Goal: Transaction & Acquisition: Obtain resource

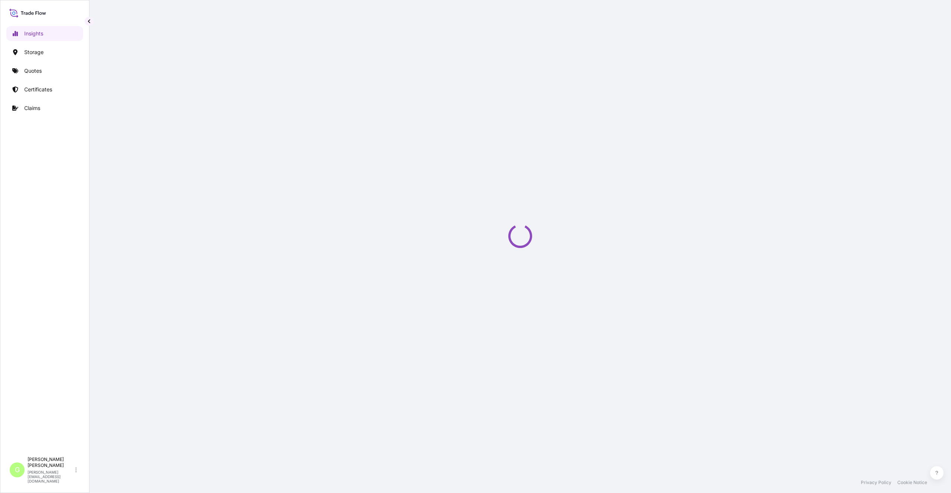
select select "2025"
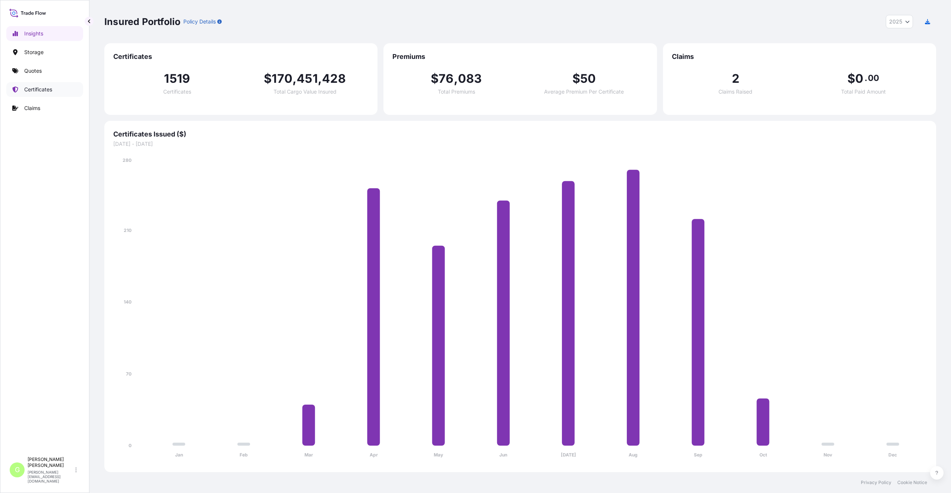
click at [25, 93] on p "Certificates" at bounding box center [38, 89] width 28 height 7
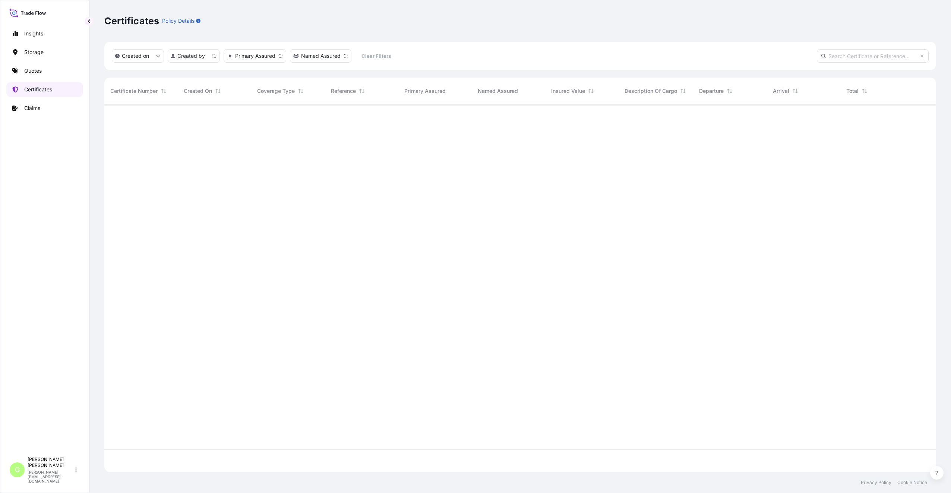
scroll to position [366, 826]
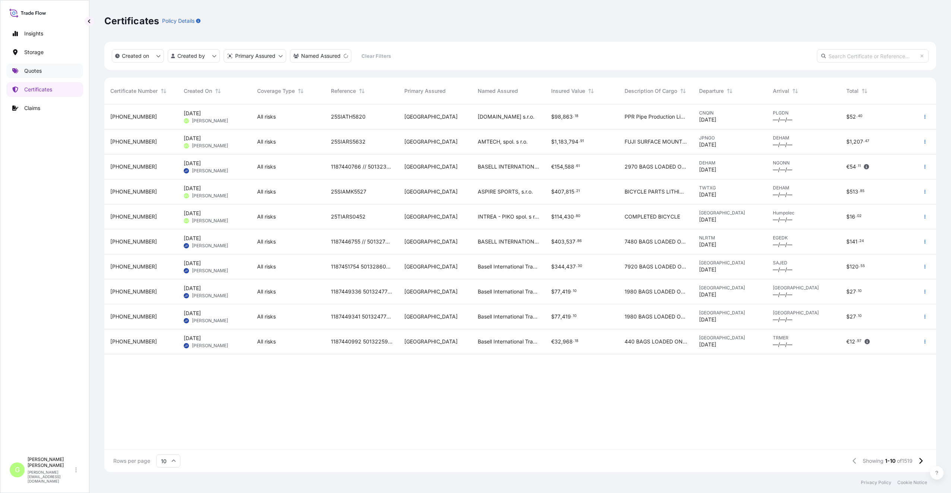
click at [28, 71] on p "Quotes" at bounding box center [33, 70] width 18 height 7
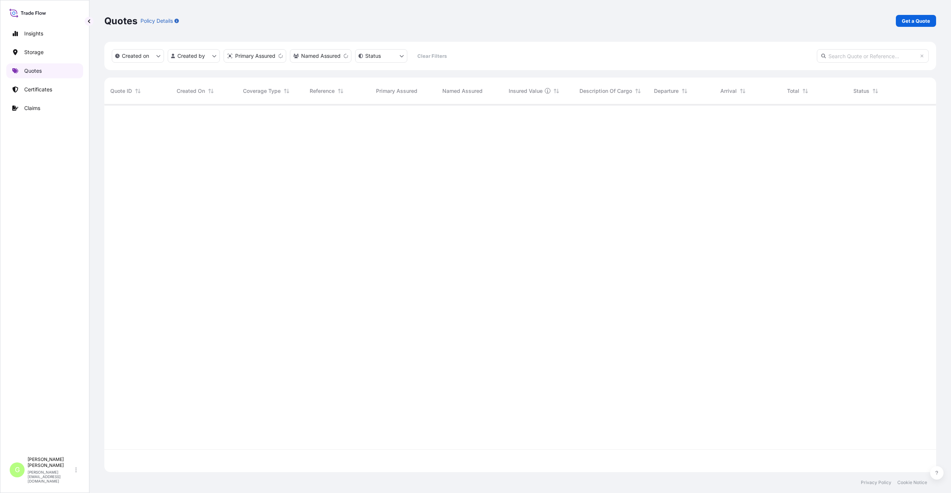
scroll to position [366, 826]
click at [914, 23] on p "Get a Quote" at bounding box center [916, 20] width 28 height 7
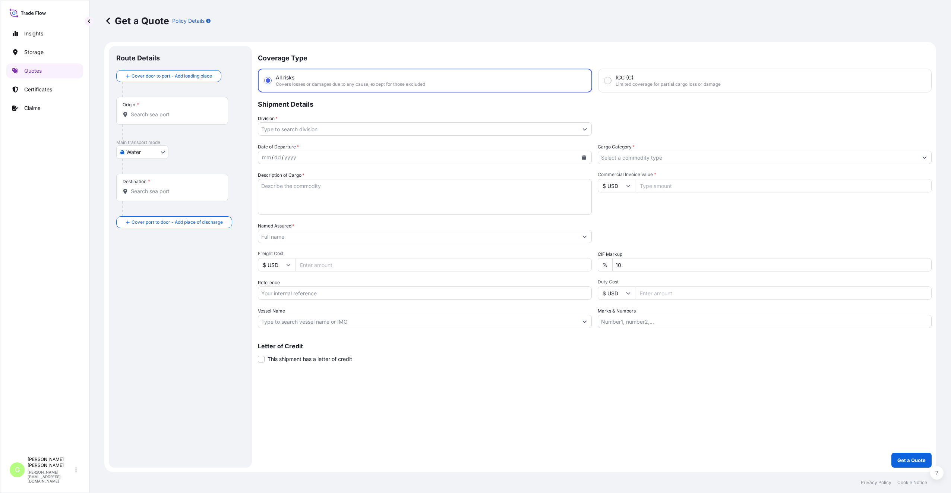
click at [164, 152] on body "Insights Storage Quotes Certificates Claims G [PERSON_NAME] [PERSON_NAME][EMAIL…" at bounding box center [475, 246] width 951 height 493
click at [138, 170] on div "Air" at bounding box center [142, 171] width 46 height 13
select select "Air"
click at [268, 127] on input "Division *" at bounding box center [418, 128] width 320 height 13
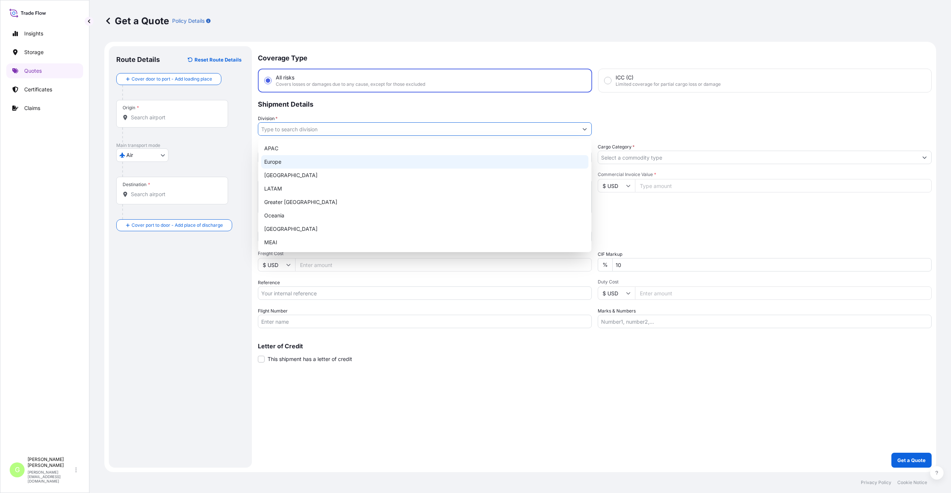
click at [276, 161] on div "Europe" at bounding box center [424, 161] width 327 height 13
type input "Europe"
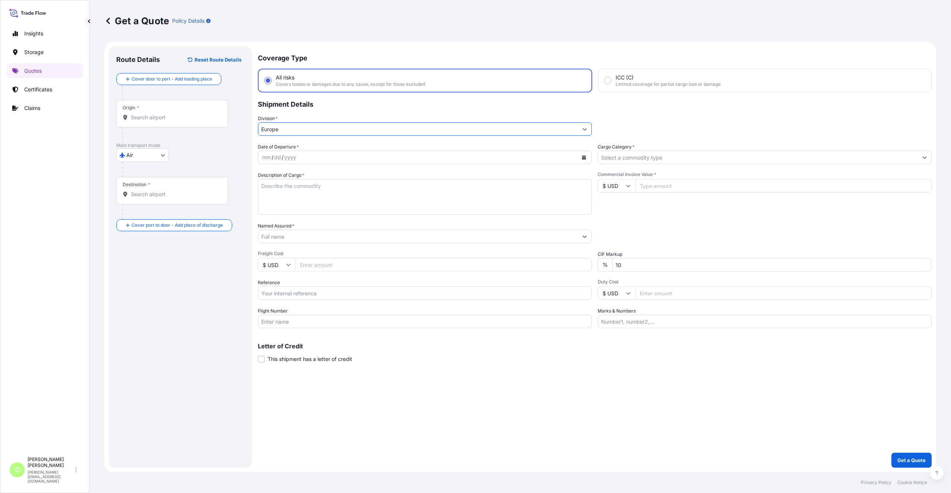
click at [636, 157] on input "Cargo Category *" at bounding box center [758, 157] width 320 height 13
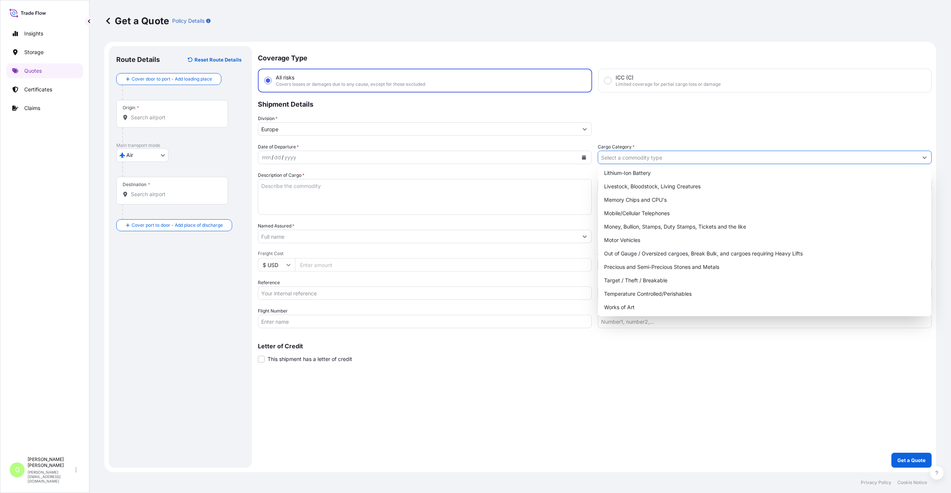
scroll to position [125, 0]
click at [621, 280] on div "Target / Theft / Breakable" at bounding box center [764, 279] width 327 height 13
type input "Target / Theft / Breakable"
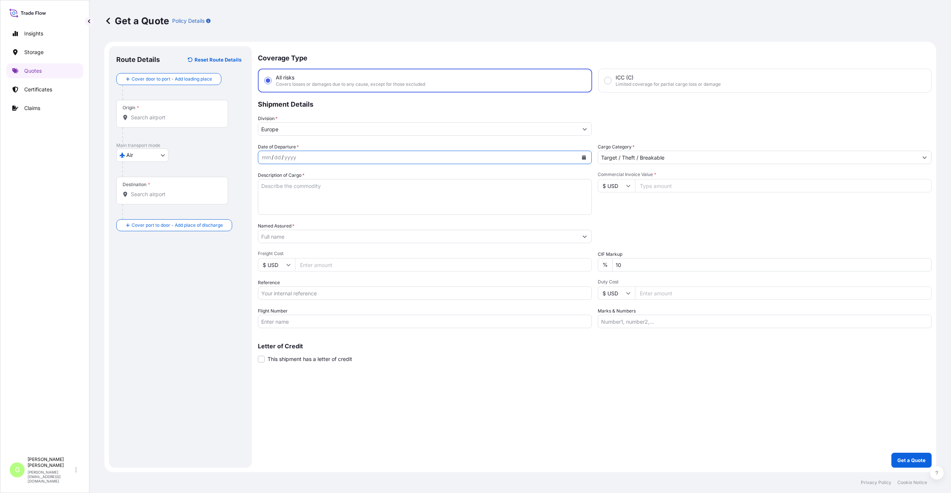
click at [582, 159] on icon "Calendar" at bounding box center [584, 157] width 4 height 4
click at [307, 233] on div "15" at bounding box center [313, 234] width 13 height 13
click at [296, 236] on input "Named Assured *" at bounding box center [418, 236] width 320 height 13
type input "ASPIRE SPORTS, s.r.o."
click at [271, 290] on input "Reference" at bounding box center [425, 292] width 334 height 13
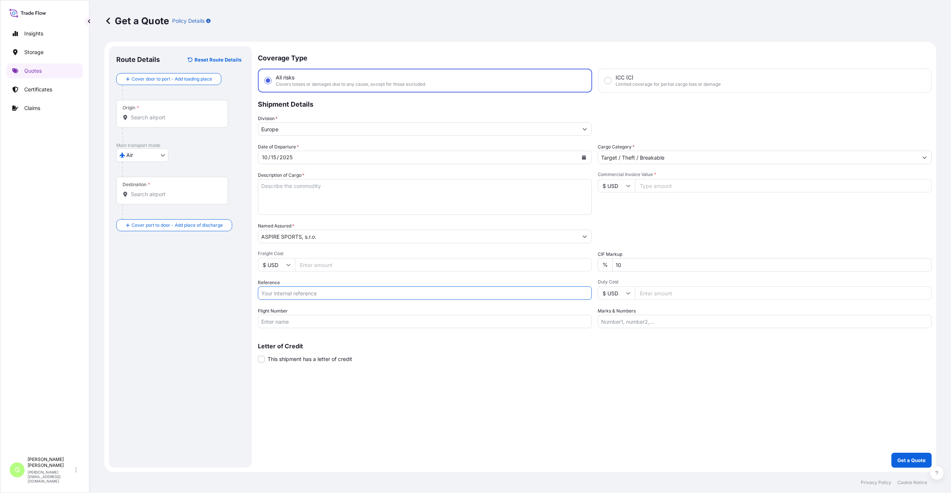
paste input "25AIATV2101"
type input "25AIATV2101"
click at [289, 188] on textarea "Description of Cargo *" at bounding box center [425, 197] width 334 height 36
paste textarea "SHOES SAMPLES"
type textarea "SHOES SAMPLES"
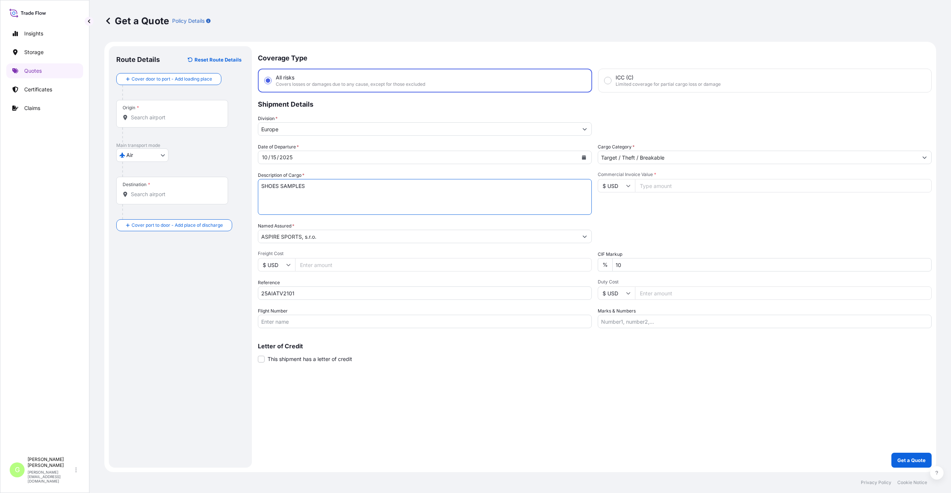
click at [657, 184] on input "Commercial Invoice Value *" at bounding box center [783, 185] width 297 height 13
paste input "5877.0000"
type input "5877.0000"
click at [326, 266] on input "Freight Cost" at bounding box center [443, 264] width 297 height 13
paste input "2773.52"
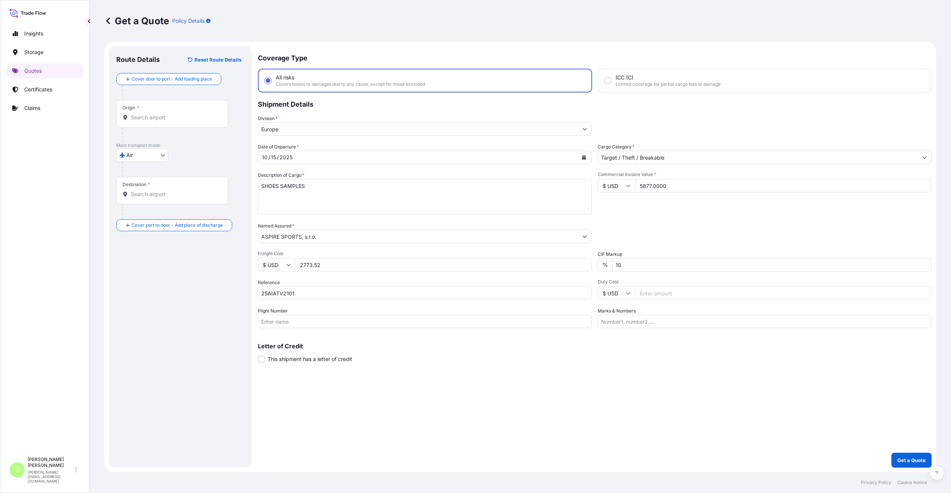
type input "2773.52"
click at [337, 322] on input "Flight Number" at bounding box center [425, 320] width 334 height 13
paste input "DHL AVIATION"
type input "DHL AVIATION"
click at [152, 117] on input "Origin *" at bounding box center [175, 117] width 88 height 7
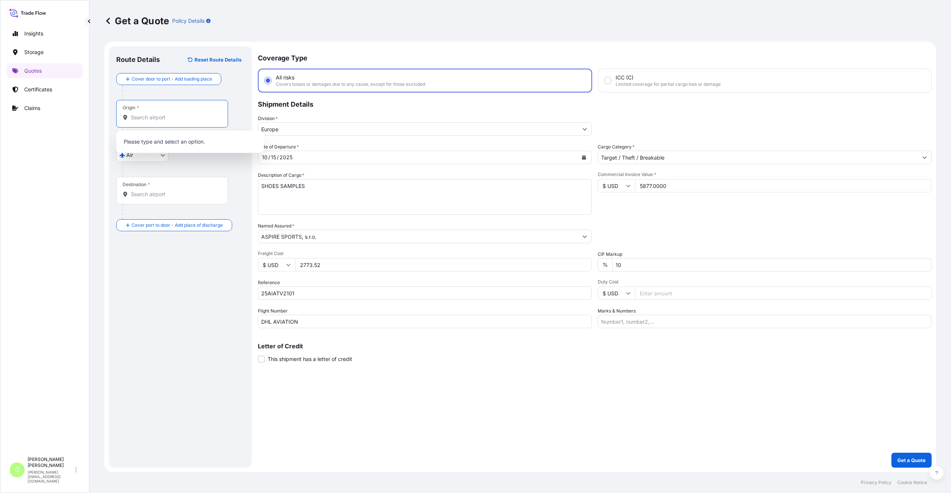
paste input "[GEOGRAPHIC_DATA]"
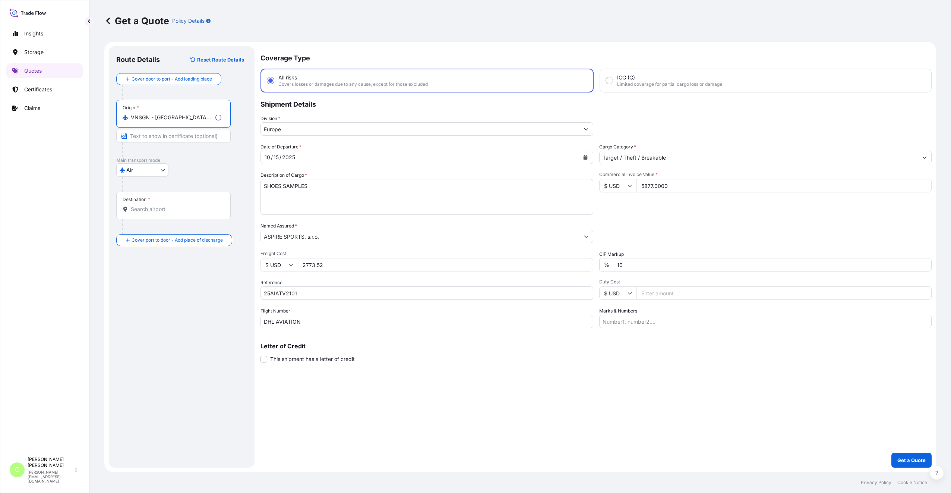
type input "VNSGN - [GEOGRAPHIC_DATA], [GEOGRAPHIC_DATA]"
click at [168, 206] on input "Destination *" at bounding box center [175, 208] width 88 height 7
type input "CZPRG - [GEOGRAPHIC_DATA], [GEOGRAPHIC_DATA]"
click at [185, 231] on input "Text to appear on certificate" at bounding box center [172, 227] width 112 height 13
type input "[GEOGRAPHIC_DATA], [GEOGRAPHIC_DATA]"
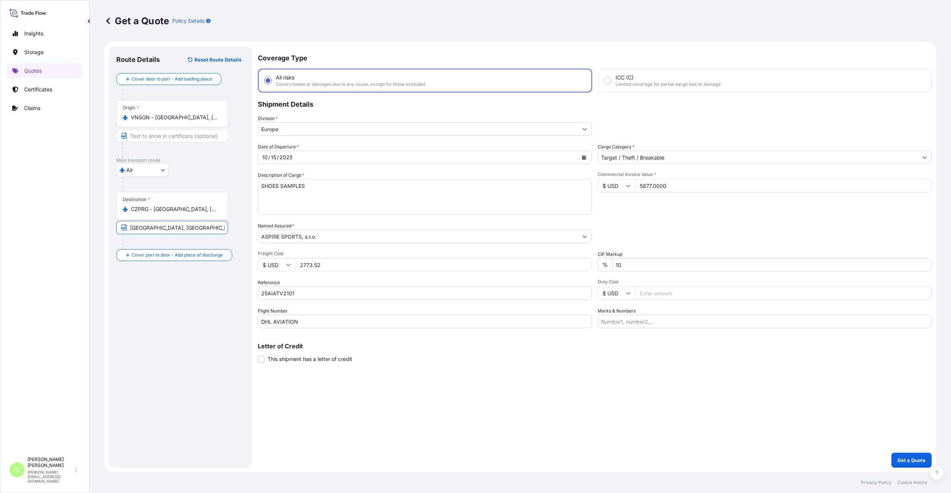
click at [136, 136] on input "Text to appear on certificate" at bounding box center [172, 135] width 112 height 13
type input "[GEOGRAPHIC_DATA], [GEOGRAPHIC_DATA]"
click at [139, 293] on input "Place of Discharge" at bounding box center [175, 294] width 88 height 7
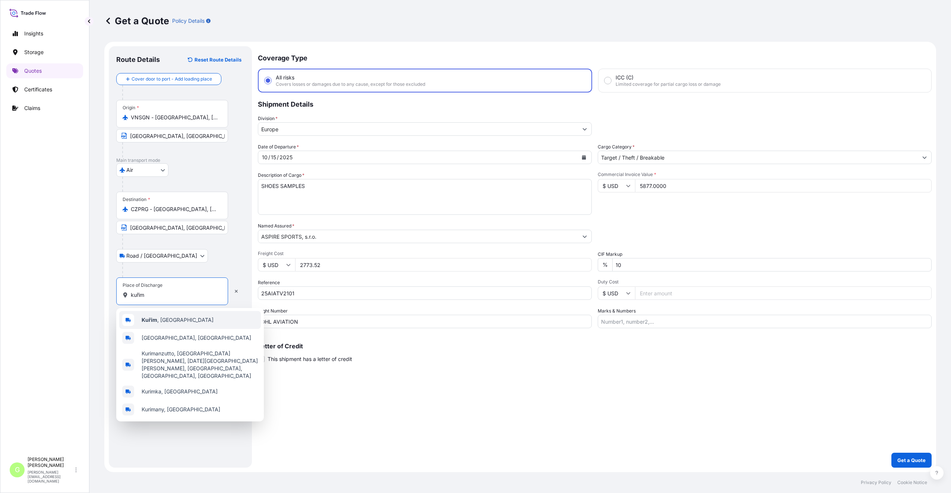
click at [170, 319] on span "Kuřim , [GEOGRAPHIC_DATA]" at bounding box center [178, 319] width 72 height 7
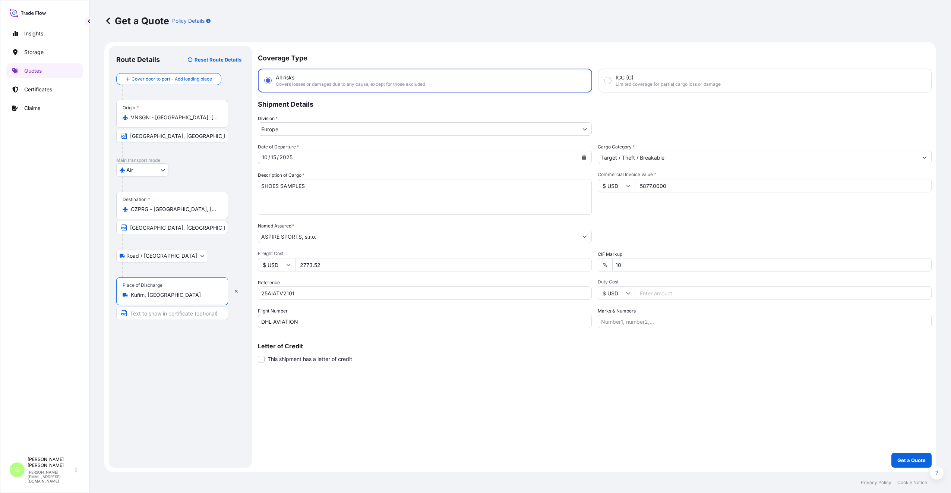
type input "Kuřim, [GEOGRAPHIC_DATA]"
click at [165, 315] on input "Text to appear on certificate" at bounding box center [172, 312] width 112 height 13
type input "Kuřim, [GEOGRAPHIC_DATA]"
click at [909, 459] on p "Get a Quote" at bounding box center [911, 459] width 28 height 7
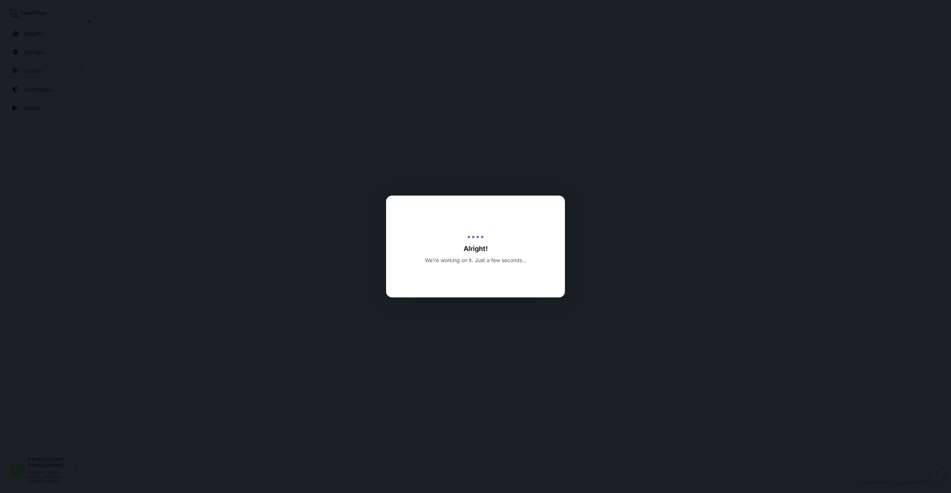
select select "Air"
select select "Road / [GEOGRAPHIC_DATA]"
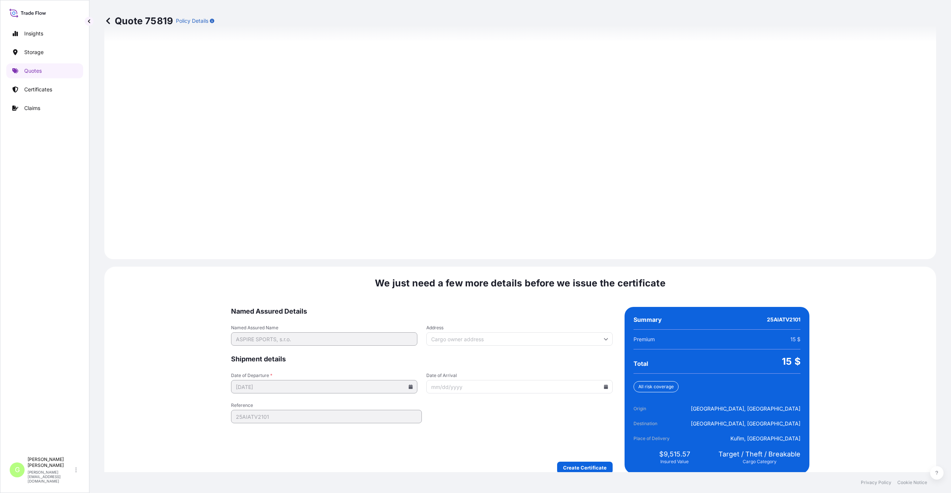
scroll to position [927, 0]
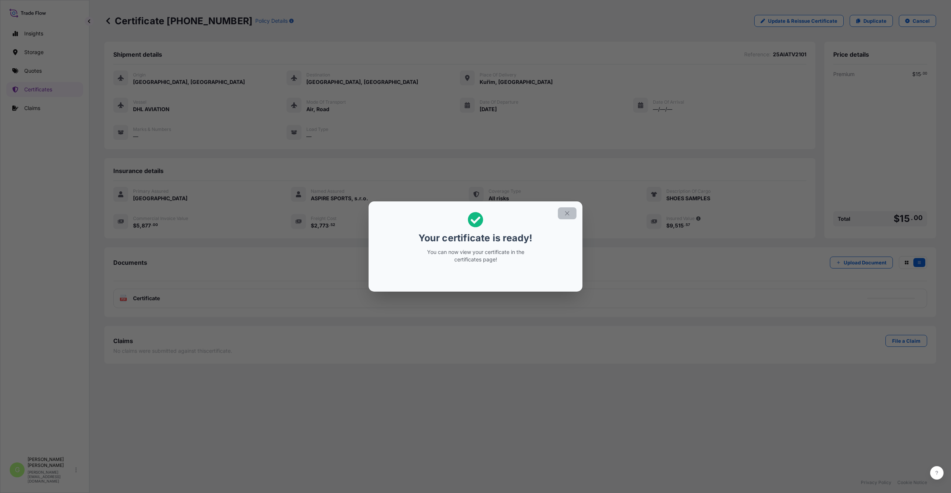
click at [565, 209] on button "button" at bounding box center [567, 213] width 19 height 12
